Goal: Task Accomplishment & Management: Manage account settings

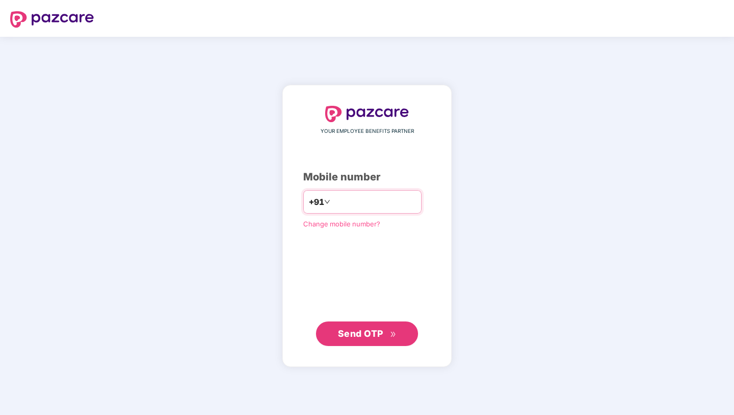
click at [353, 208] on input "number" at bounding box center [374, 202] width 84 height 16
type input "**********"
click at [365, 321] on button "Send OTP" at bounding box center [367, 333] width 102 height 25
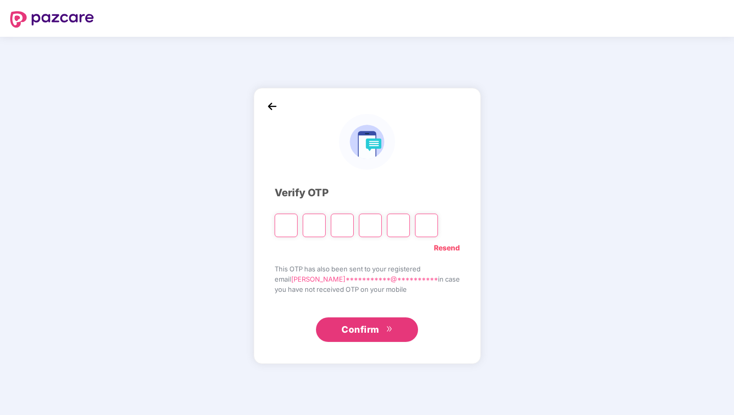
type input "*"
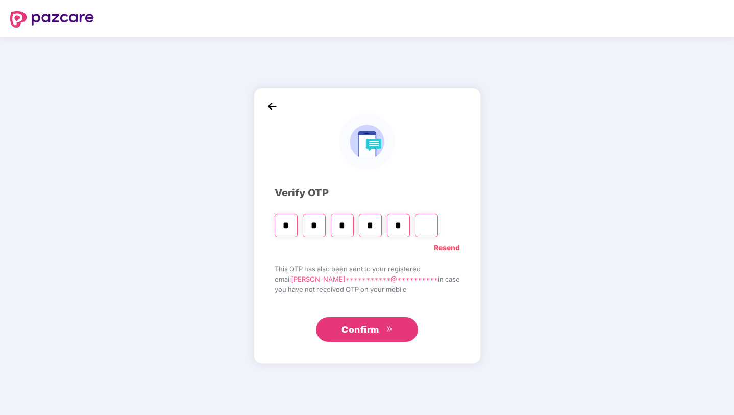
type input "*"
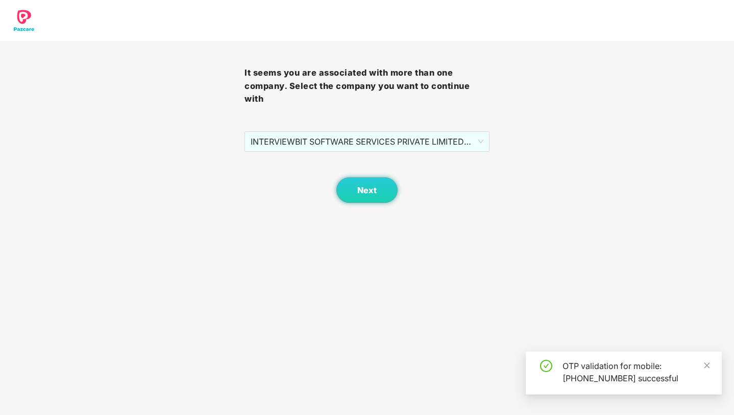
click at [360, 207] on body "It seems you are associated with more than one company. Select the company you …" at bounding box center [367, 207] width 734 height 415
click at [371, 187] on span "Next" at bounding box center [366, 190] width 19 height 10
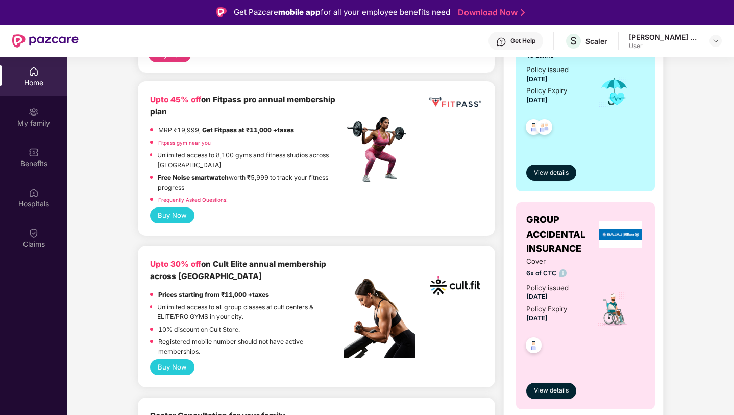
scroll to position [257, 0]
